Goal: Task Accomplishment & Management: Manage account settings

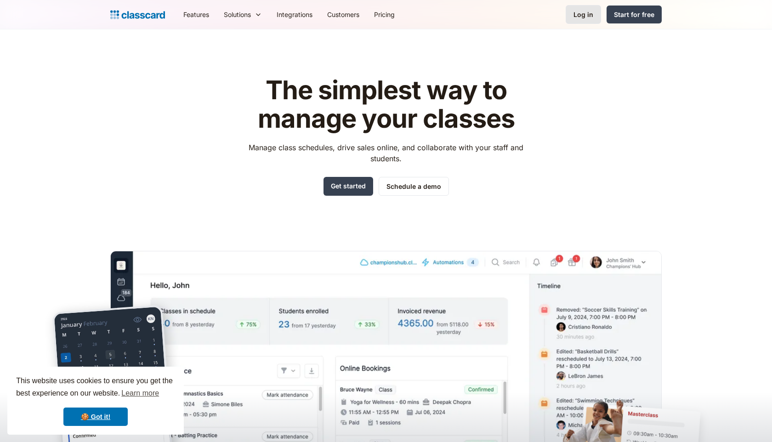
click at [588, 13] on div "Log in" at bounding box center [583, 15] width 20 height 10
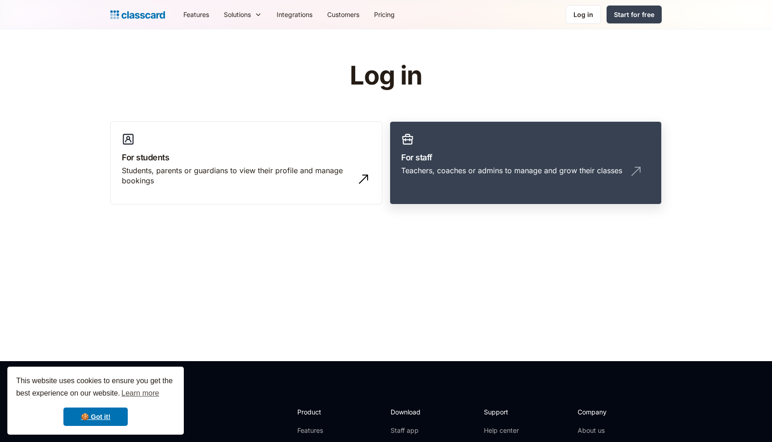
click at [470, 180] on div "Teachers, coaches or admins to manage and grow their classes" at bounding box center [525, 173] width 249 height 17
